Goal: Information Seeking & Learning: Find specific fact

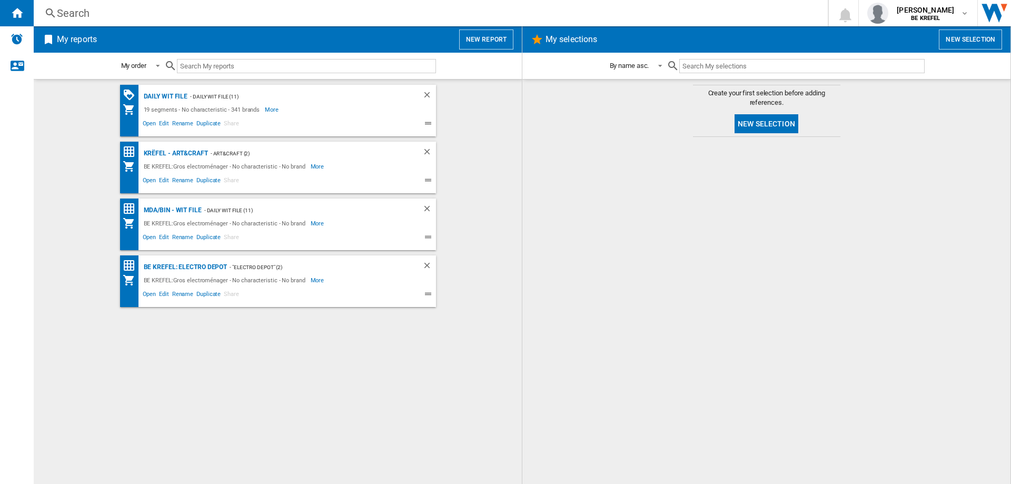
click at [88, 16] on div "Search" at bounding box center [428, 13] width 743 height 15
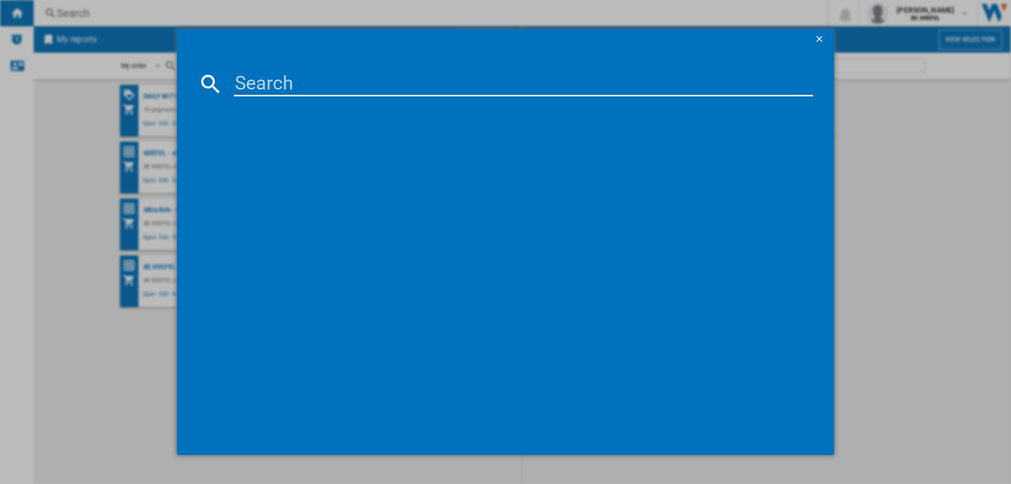
click at [247, 90] on input at bounding box center [523, 83] width 579 height 25
type input "Ecam293.61"
